Goal: Task Accomplishment & Management: Manage account settings

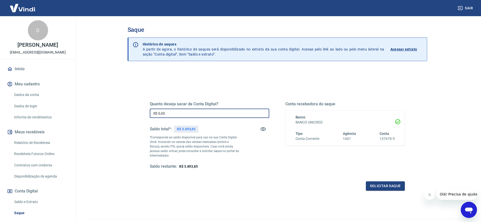
click at [199, 110] on input "R$ 0,00" at bounding box center [209, 113] width 119 height 9
type input "R$ 5.893,85"
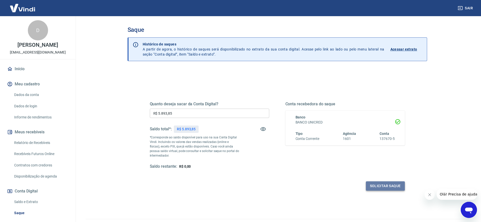
click at [383, 184] on button "Solicitar saque" at bounding box center [385, 186] width 39 height 9
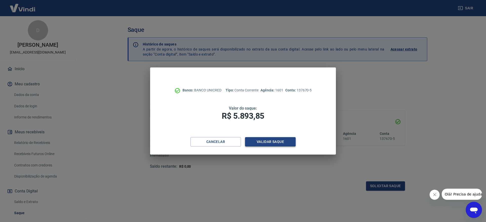
click at [280, 142] on button "Validar saque" at bounding box center [270, 141] width 51 height 9
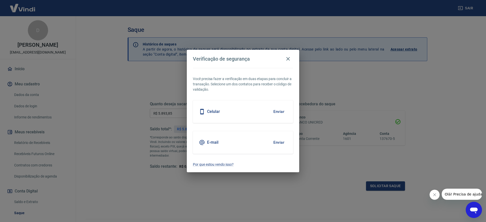
click at [282, 109] on button "Enviar" at bounding box center [279, 112] width 16 height 11
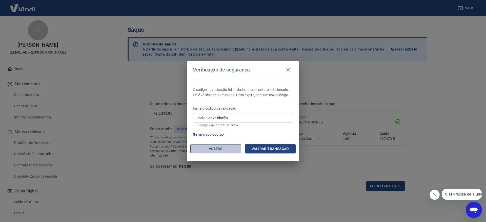
click at [211, 151] on button "Voltar" at bounding box center [215, 149] width 51 height 9
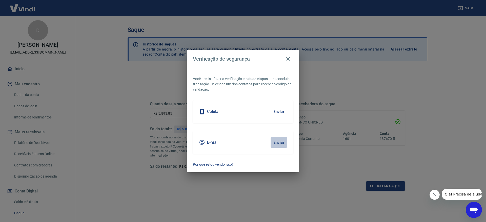
click at [278, 145] on button "Enviar" at bounding box center [279, 142] width 16 height 11
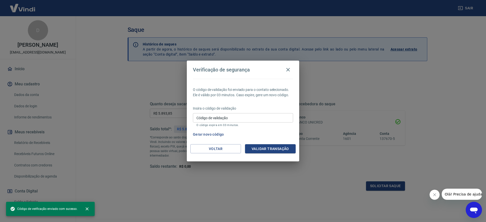
click at [227, 124] on p "O código expira em 03 minutos." at bounding box center [242, 125] width 93 height 3
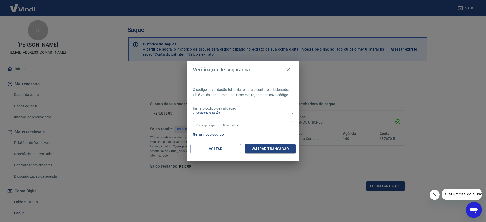
drag, startPoint x: 232, startPoint y: 117, endPoint x: 224, endPoint y: 117, distance: 7.8
click at [232, 117] on input "Código de validação" at bounding box center [243, 117] width 100 height 9
type input "848195"
click at [279, 146] on button "Validar transação" at bounding box center [270, 149] width 51 height 9
